Goal: Check status: Check status

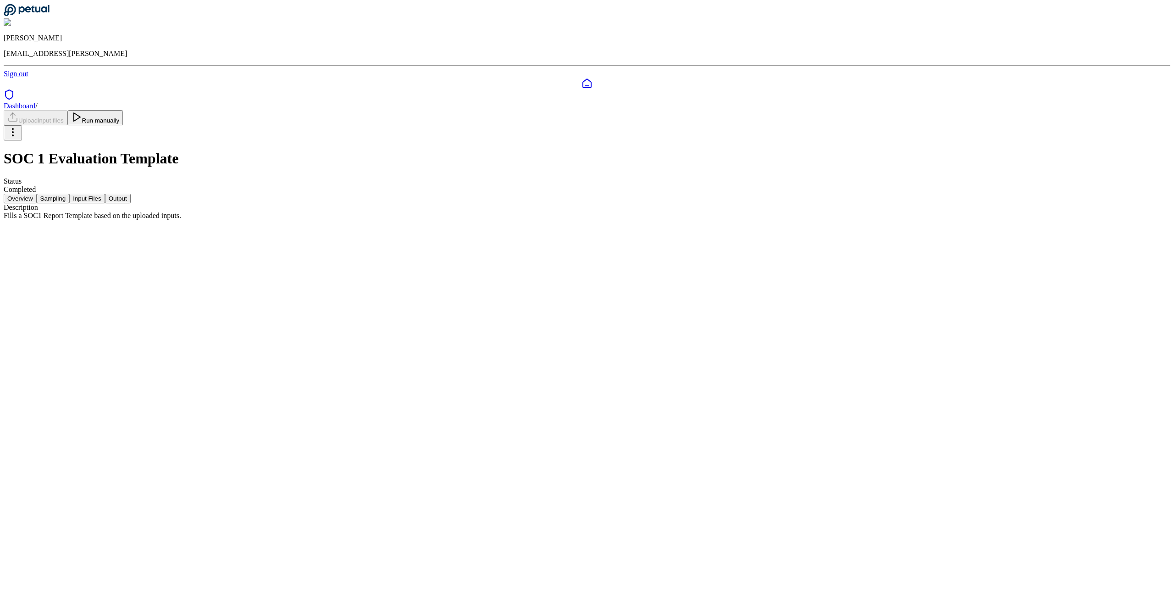
click at [105, 194] on button "Input Files" at bounding box center [87, 199] width 36 height 10
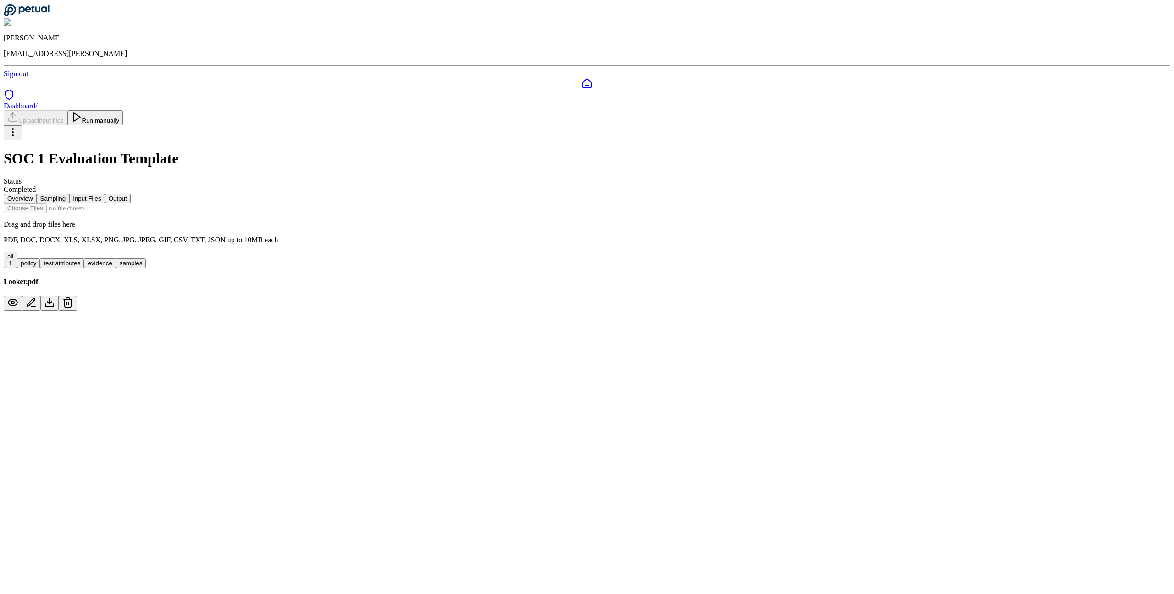
click at [70, 194] on button "Sampling" at bounding box center [53, 199] width 33 height 10
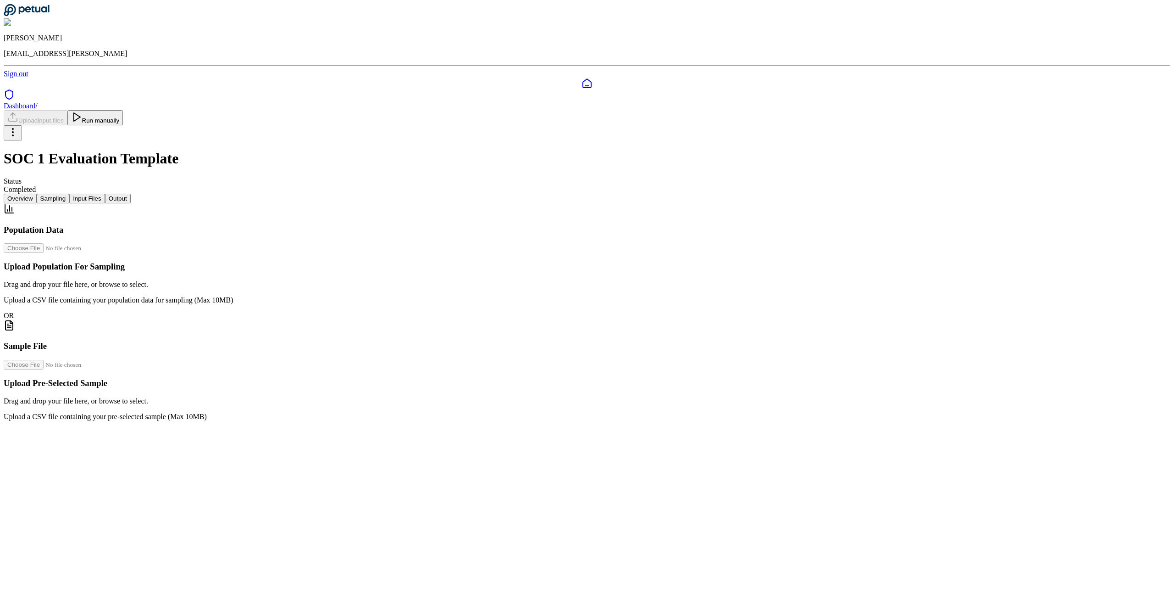
click at [105, 194] on button "Input Files" at bounding box center [87, 199] width 36 height 10
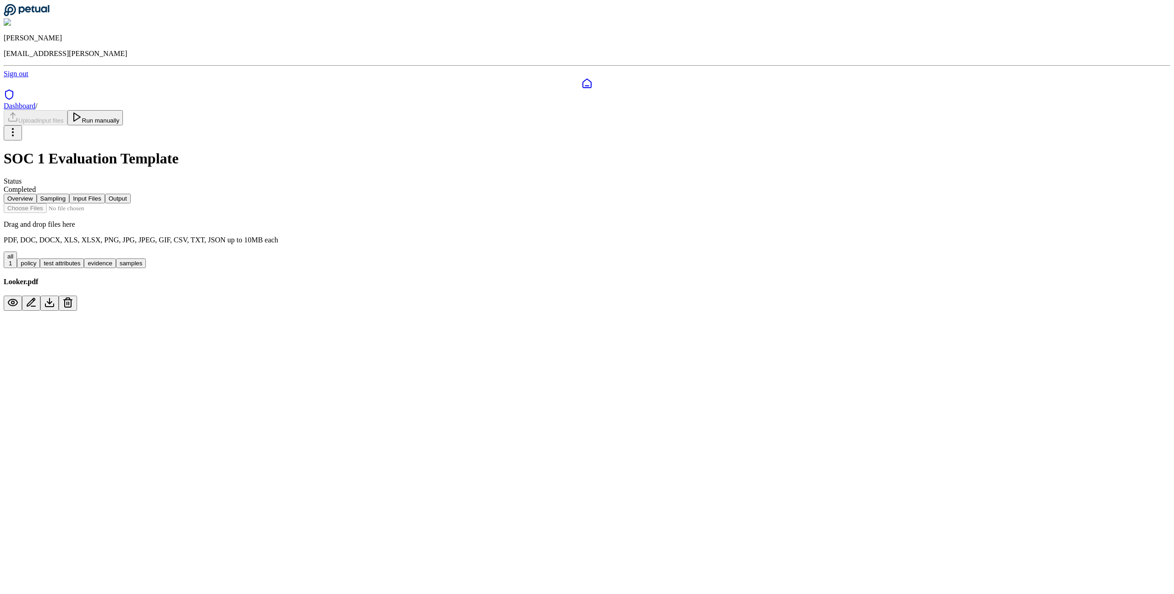
click at [131, 194] on button "Output" at bounding box center [118, 199] width 26 height 10
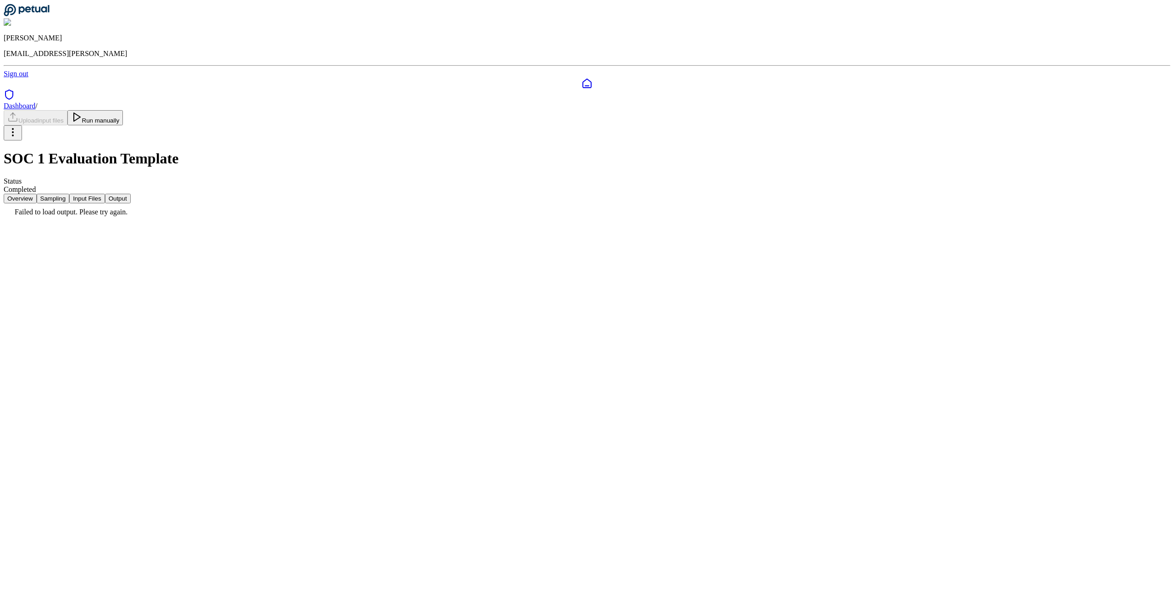
click at [37, 194] on button "Overview" at bounding box center [20, 199] width 33 height 10
